Goal: Transaction & Acquisition: Purchase product/service

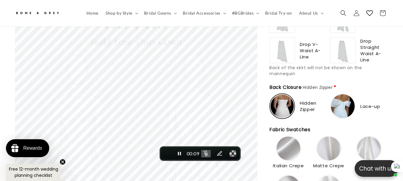
scroll to position [652, 0]
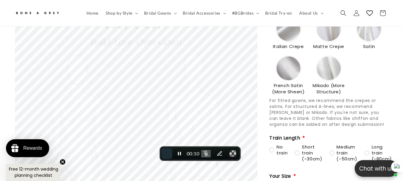
click at [170, 154] on button "End recording" at bounding box center [166, 153] width 11 height 11
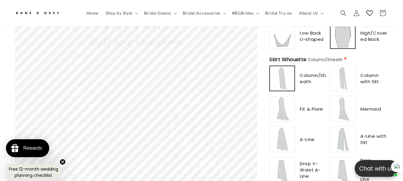
scroll to position [0, 0]
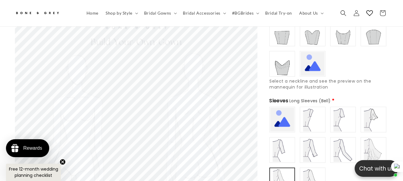
scroll to position [324, 0]
